Goal: Task Accomplishment & Management: Use online tool/utility

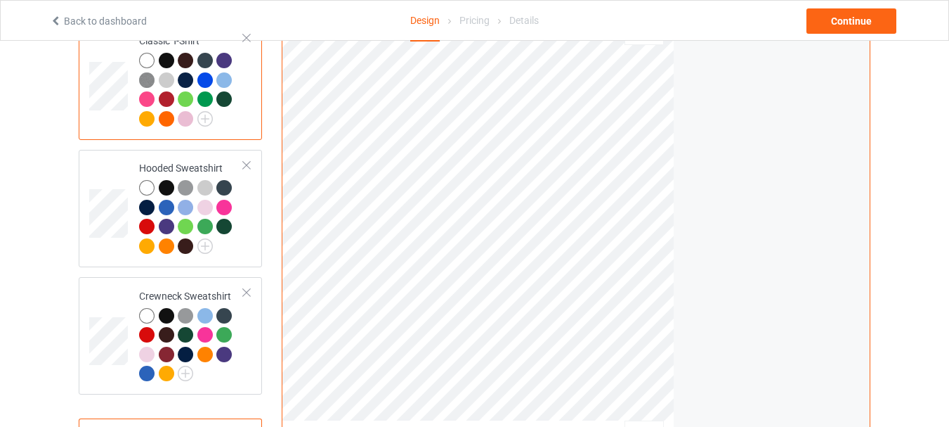
scroll to position [141, 0]
drag, startPoint x: 123, startPoint y: 243, endPoint x: 279, endPoint y: 261, distance: 157.1
click at [123, 243] on td at bounding box center [110, 208] width 42 height 106
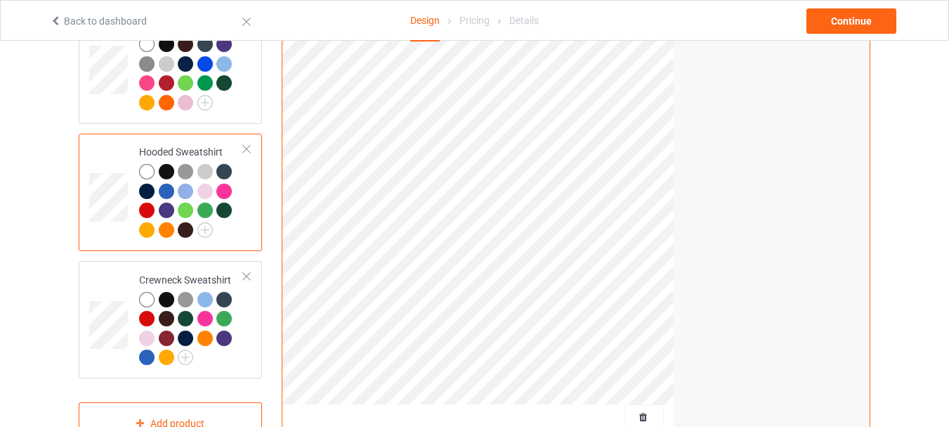
scroll to position [141, 0]
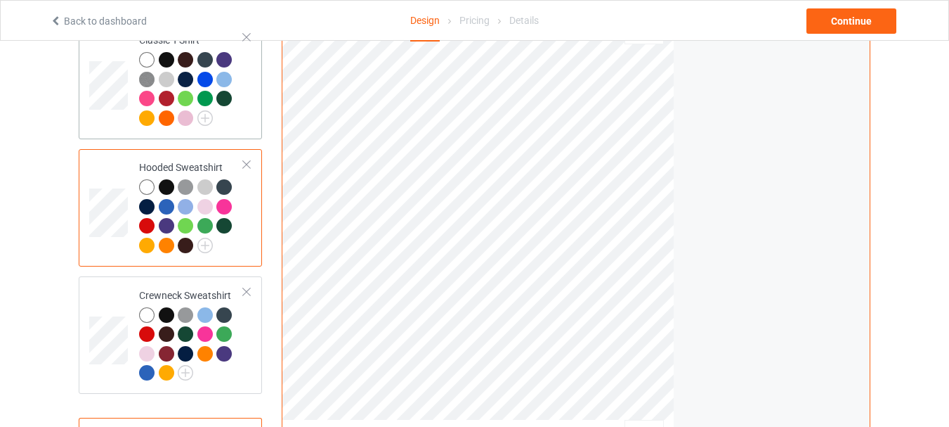
click at [126, 122] on td at bounding box center [110, 80] width 42 height 106
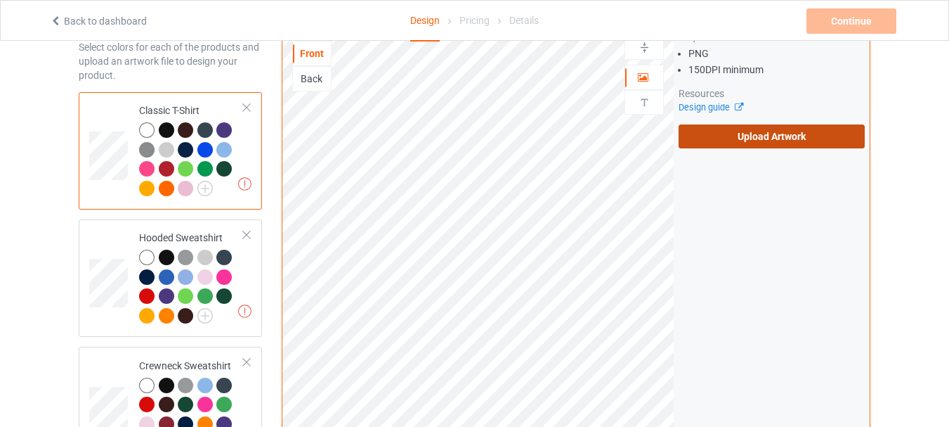
click at [761, 136] on label "Upload Artwork" at bounding box center [772, 136] width 186 height 24
click at [0, 0] on input "Upload Artwork" at bounding box center [0, 0] width 0 height 0
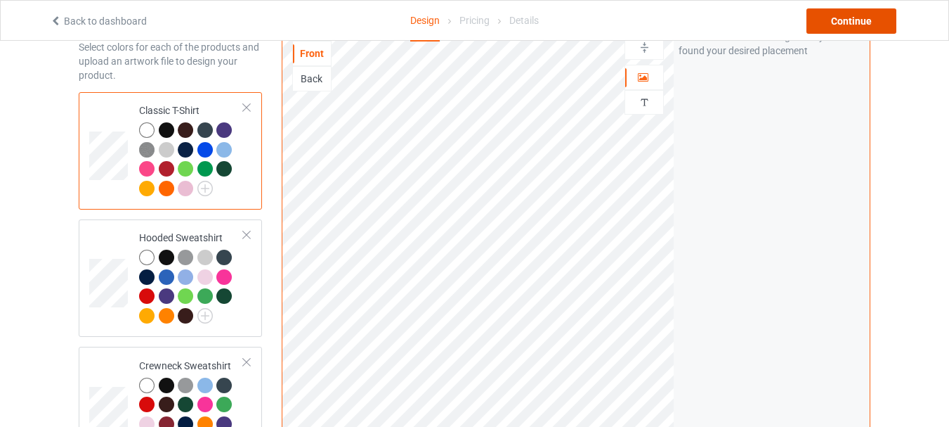
click at [854, 21] on div "Continue" at bounding box center [852, 20] width 90 height 25
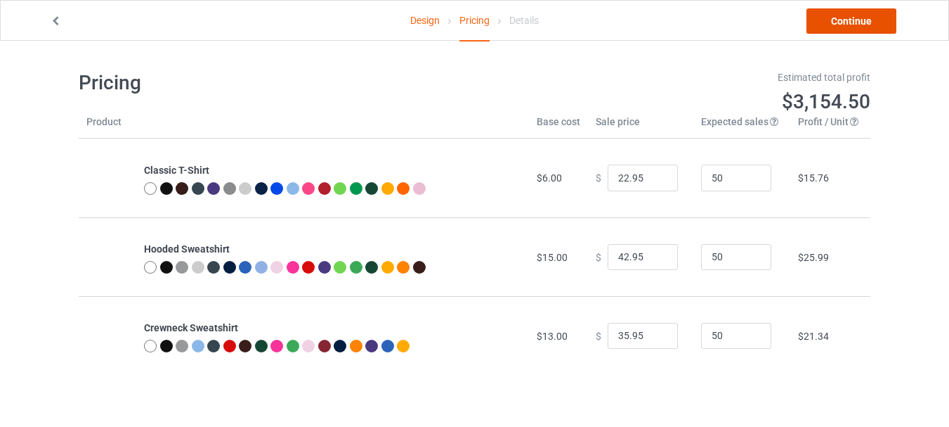
click at [832, 31] on link "Continue" at bounding box center [852, 20] width 90 height 25
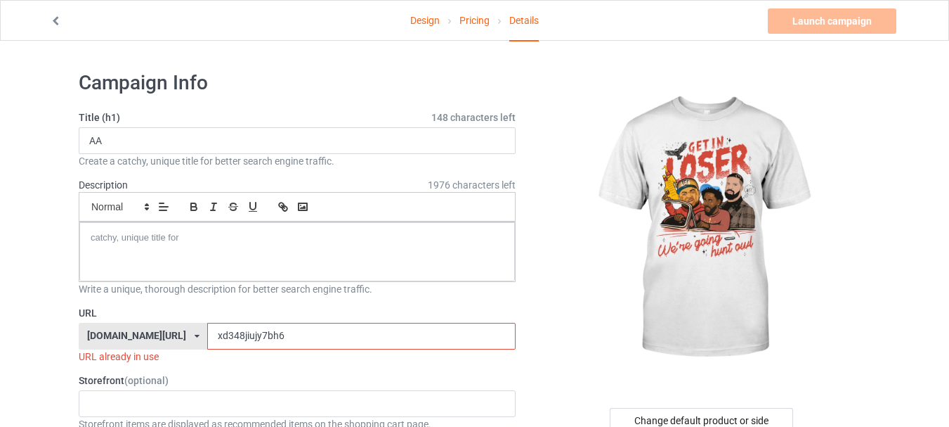
click at [311, 332] on input "xd348jiujy7bh6" at bounding box center [361, 336] width 308 height 27
type input "xd348jiujy7bh6yg"
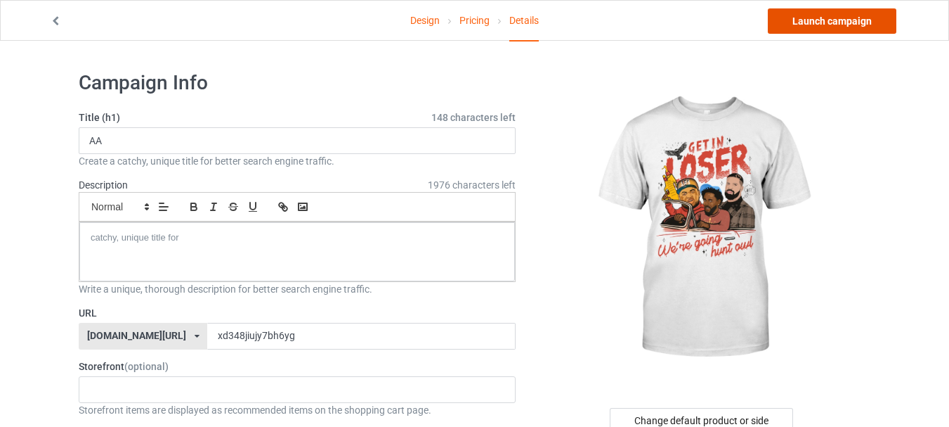
click at [818, 24] on link "Launch campaign" at bounding box center [832, 20] width 129 height 25
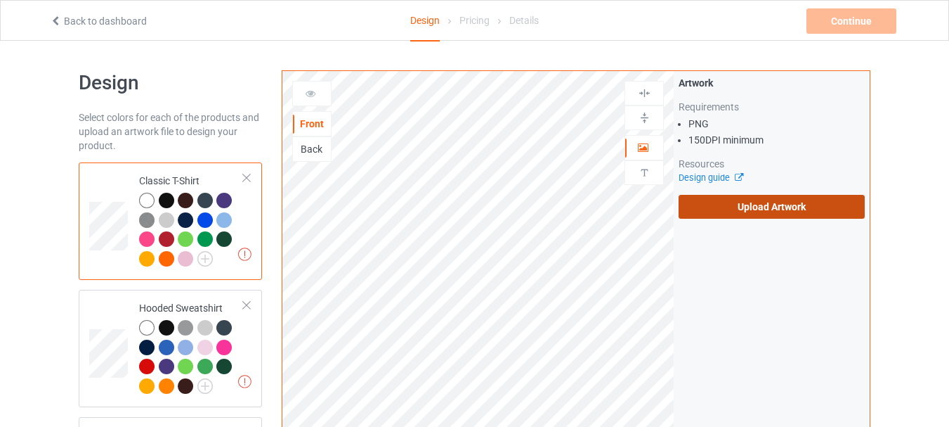
click at [700, 212] on label "Upload Artwork" at bounding box center [772, 207] width 186 height 24
click at [0, 0] on input "Upload Artwork" at bounding box center [0, 0] width 0 height 0
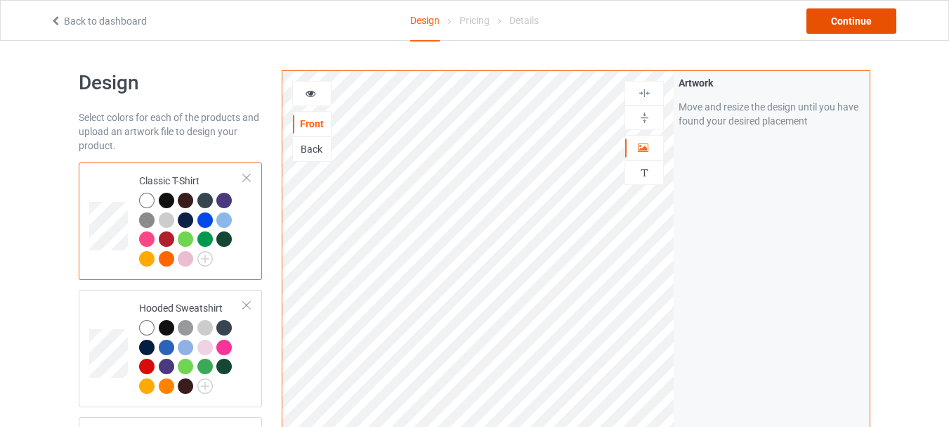
click at [853, 20] on div "Continue" at bounding box center [852, 20] width 90 height 25
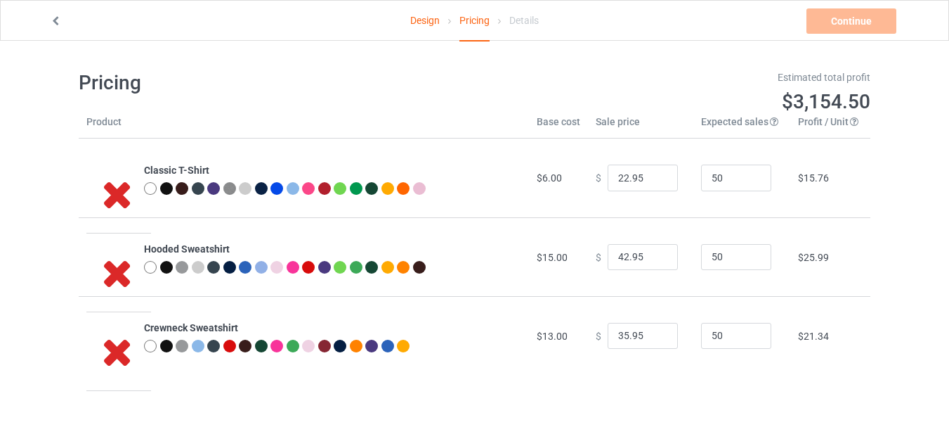
click at [424, 21] on link "Design" at bounding box center [425, 20] width 30 height 39
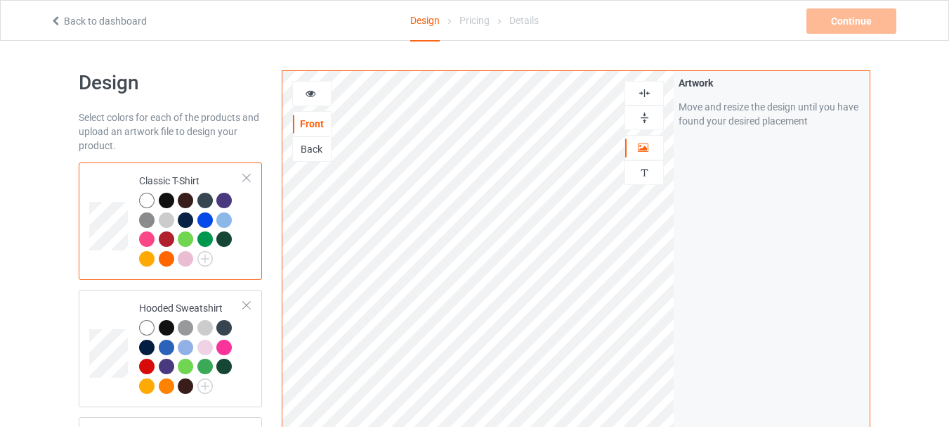
click at [478, 20] on div "Pricing" at bounding box center [475, 20] width 30 height 39
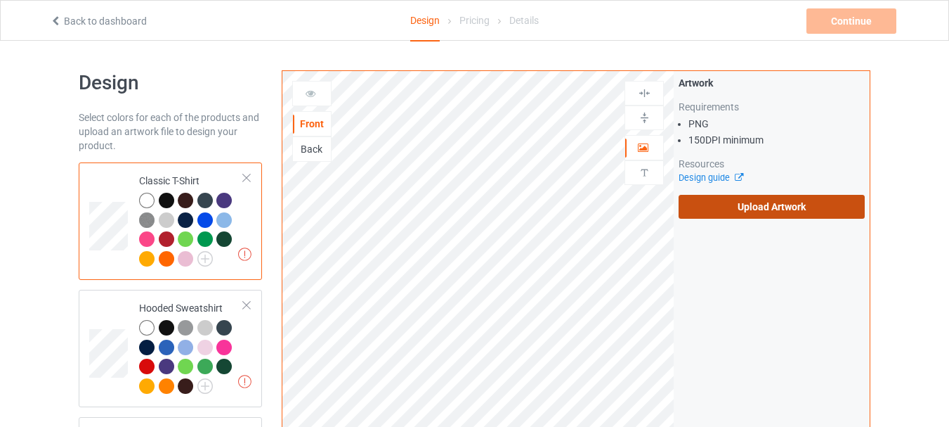
click at [748, 209] on label "Upload Artwork" at bounding box center [772, 207] width 186 height 24
click at [0, 0] on input "Upload Artwork" at bounding box center [0, 0] width 0 height 0
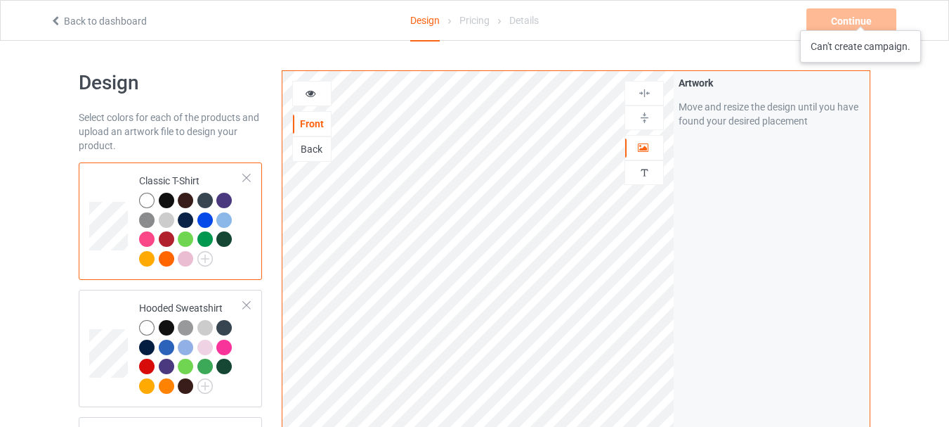
click at [861, 16] on div "Continue Can't create campaign." at bounding box center [853, 20] width 93 height 25
